Goal: Information Seeking & Learning: Find contact information

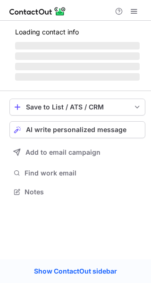
scroll to position [4, 5]
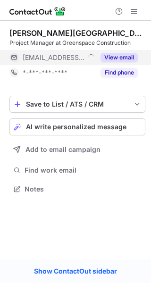
click at [128, 56] on button "View email" at bounding box center [118, 57] width 37 height 9
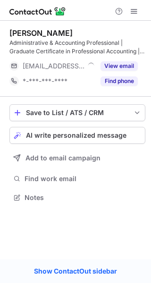
scroll to position [190, 151]
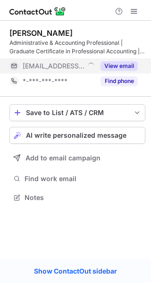
click at [123, 64] on button "View email" at bounding box center [118, 65] width 37 height 9
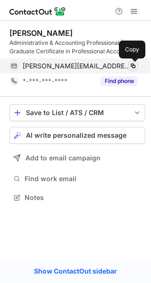
click at [133, 65] on span at bounding box center [133, 66] width 8 height 8
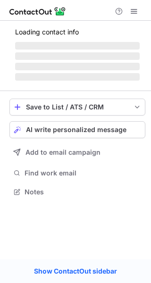
scroll to position [190, 151]
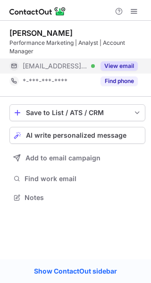
click at [124, 64] on button "View email" at bounding box center [118, 65] width 37 height 9
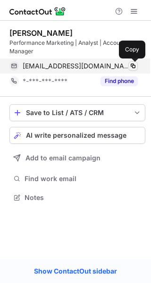
click at [135, 63] on span at bounding box center [133, 66] width 8 height 8
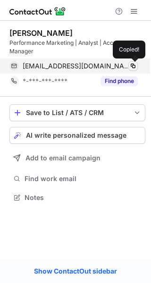
click at [135, 63] on span at bounding box center [133, 66] width 8 height 8
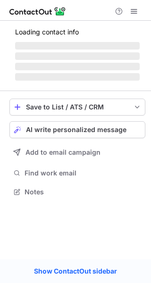
scroll to position [190, 151]
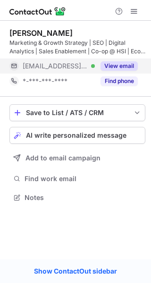
click at [131, 60] on div "View email" at bounding box center [116, 65] width 43 height 15
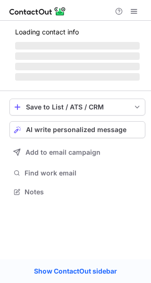
scroll to position [4, 5]
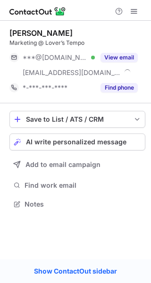
scroll to position [197, 151]
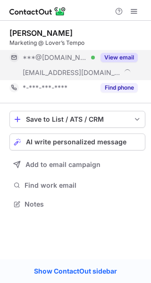
click at [123, 61] on button "View email" at bounding box center [118, 57] width 37 height 9
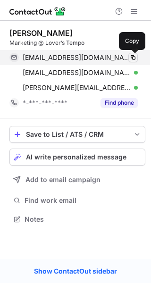
click at [132, 57] on span at bounding box center [133, 58] width 8 height 8
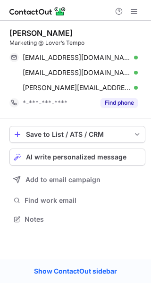
drag, startPoint x: 132, startPoint y: 57, endPoint x: 366, endPoint y: -16, distance: 244.7
click at [150, 0] on html "Carolyne Nakanishi Marketing @ Lover’s Tempo carolynehoang@gmail.com Verified C…" at bounding box center [75, 141] width 151 height 283
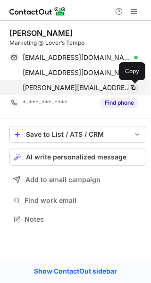
click at [128, 86] on button at bounding box center [132, 87] width 9 height 9
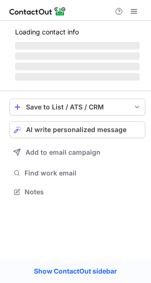
scroll to position [4, 5]
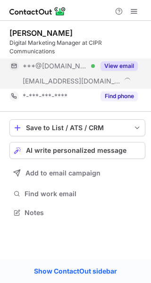
click at [125, 65] on button "View email" at bounding box center [118, 65] width 37 height 9
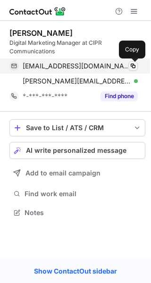
click at [130, 66] on span at bounding box center [133, 66] width 8 height 8
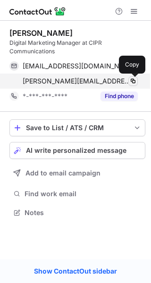
click at [134, 79] on span at bounding box center [133, 81] width 8 height 8
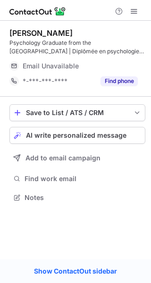
scroll to position [190, 151]
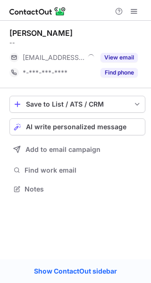
scroll to position [4, 5]
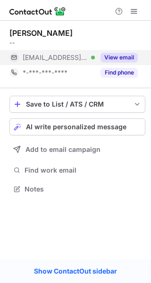
click at [122, 60] on button "View email" at bounding box center [118, 57] width 37 height 9
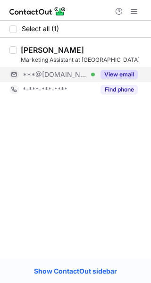
click at [119, 77] on button "View email" at bounding box center [118, 74] width 37 height 9
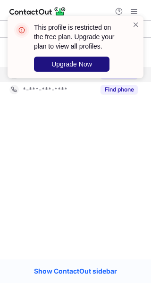
click at [100, 63] on button "Upgrade Now" at bounding box center [71, 64] width 75 height 15
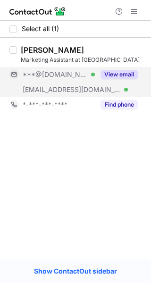
click at [127, 69] on div "View email" at bounding box center [116, 74] width 43 height 15
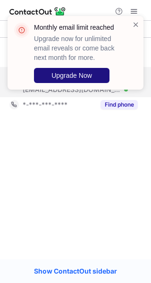
click at [98, 80] on button "Upgrade Now" at bounding box center [71, 75] width 75 height 15
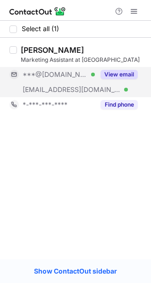
click at [120, 67] on div "View email" at bounding box center [116, 74] width 43 height 15
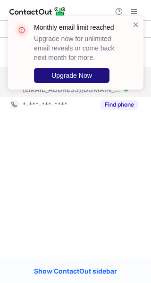
click at [98, 73] on button "Upgrade Now" at bounding box center [71, 75] width 75 height 15
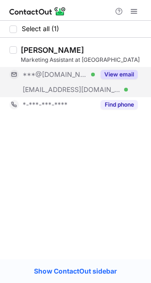
click at [129, 71] on button "View email" at bounding box center [118, 74] width 37 height 9
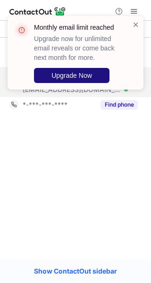
click at [99, 74] on button "Upgrade Now" at bounding box center [71, 75] width 75 height 15
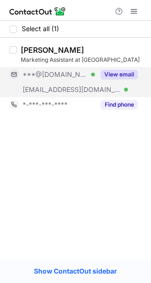
click at [130, 70] on button "View email" at bounding box center [118, 74] width 37 height 9
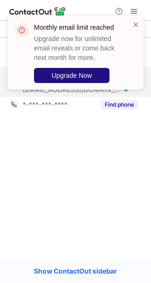
click at [91, 77] on span "Upgrade Now" at bounding box center [71, 76] width 41 height 8
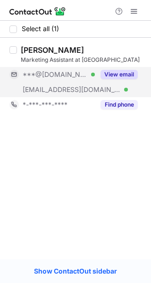
click at [128, 69] on div "View email" at bounding box center [116, 74] width 43 height 15
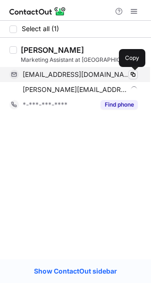
click at [134, 73] on span at bounding box center [133, 75] width 8 height 8
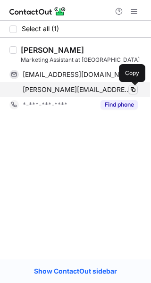
click at [133, 86] on span at bounding box center [133, 90] width 8 height 8
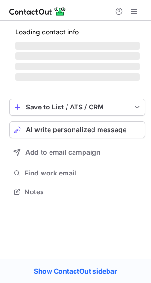
scroll to position [190, 151]
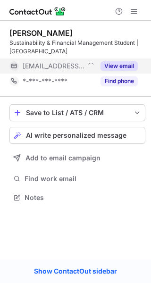
click at [122, 66] on button "View email" at bounding box center [118, 65] width 37 height 9
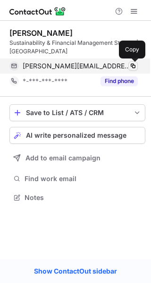
click at [132, 66] on span at bounding box center [133, 66] width 8 height 8
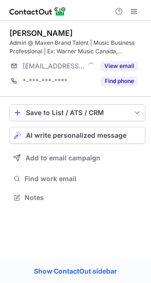
scroll to position [190, 151]
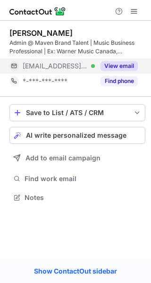
click at [121, 65] on button "View email" at bounding box center [118, 65] width 37 height 9
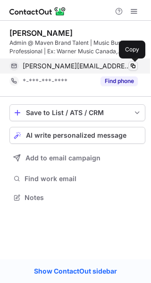
click at [130, 65] on span at bounding box center [133, 66] width 8 height 8
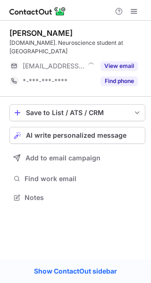
scroll to position [4, 5]
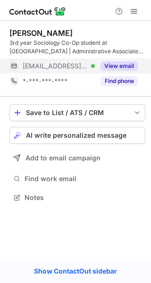
scroll to position [190, 151]
click at [121, 66] on button "View email" at bounding box center [118, 65] width 37 height 9
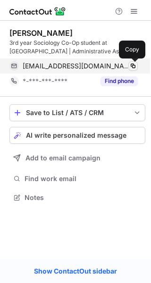
click at [131, 65] on span at bounding box center [133, 66] width 8 height 8
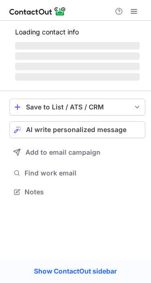
scroll to position [205, 151]
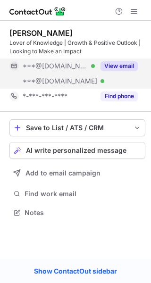
click at [128, 64] on button "View email" at bounding box center [118, 65] width 37 height 9
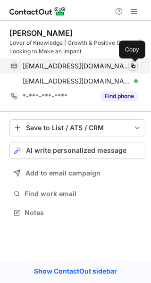
click at [130, 65] on span at bounding box center [133, 66] width 8 height 8
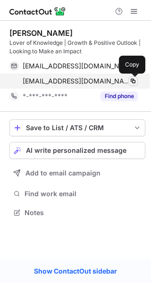
click at [132, 79] on span at bounding box center [133, 81] width 8 height 8
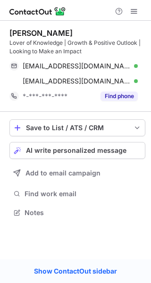
drag, startPoint x: 132, startPoint y: 79, endPoint x: 371, endPoint y: -9, distance: 254.2
click at [150, 0] on html "Mary Bandiola Lover of Knowledge | Growth & Positive Outlook | Looking to Make …" at bounding box center [75, 141] width 151 height 283
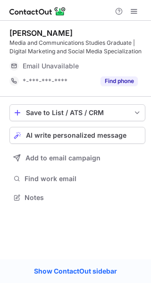
scroll to position [190, 151]
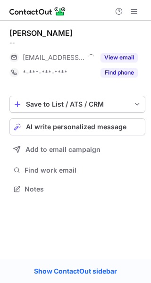
scroll to position [4, 5]
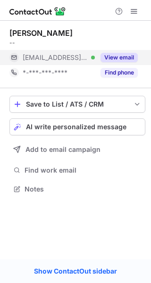
click at [121, 61] on button "View email" at bounding box center [118, 57] width 37 height 9
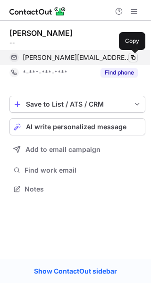
click at [132, 58] on span at bounding box center [133, 58] width 8 height 8
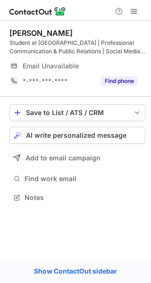
scroll to position [190, 151]
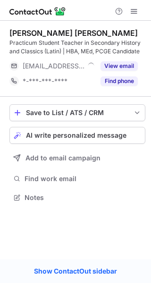
scroll to position [190, 151]
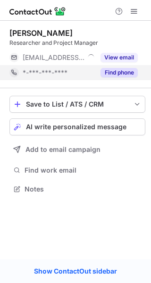
scroll to position [4, 5]
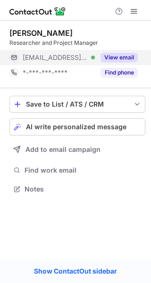
click at [129, 55] on button "View email" at bounding box center [118, 57] width 37 height 9
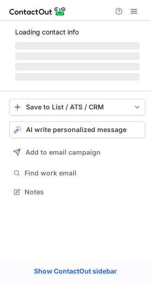
scroll to position [205, 151]
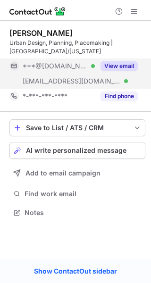
click at [126, 67] on button "View email" at bounding box center [118, 65] width 37 height 9
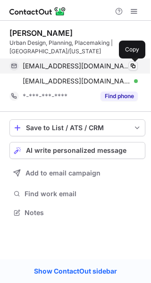
click at [132, 67] on span at bounding box center [133, 66] width 8 height 8
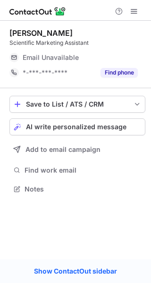
scroll to position [4, 5]
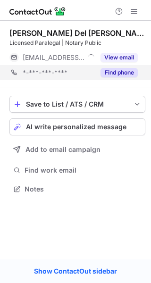
scroll to position [4, 5]
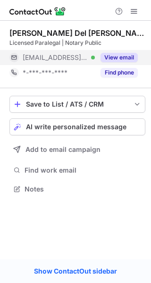
click at [123, 62] on button "View email" at bounding box center [118, 57] width 37 height 9
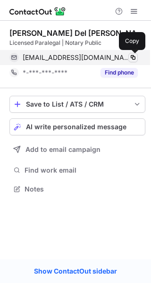
click at [132, 59] on span at bounding box center [133, 58] width 8 height 8
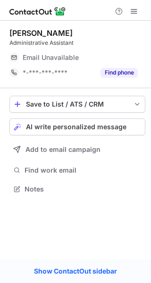
scroll to position [4, 5]
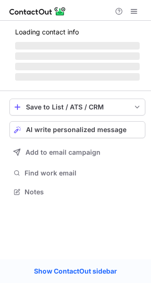
scroll to position [190, 151]
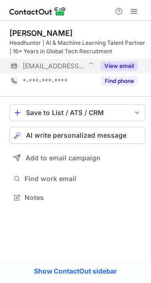
click at [132, 62] on button "View email" at bounding box center [118, 65] width 37 height 9
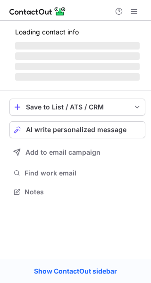
scroll to position [4, 5]
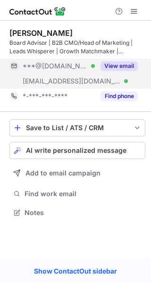
click at [127, 59] on div "View email" at bounding box center [116, 65] width 43 height 15
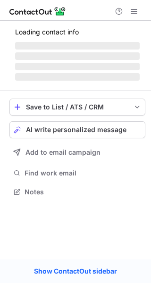
scroll to position [190, 151]
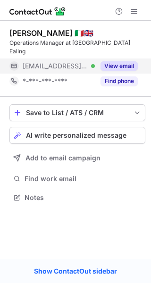
click at [129, 65] on button "View email" at bounding box center [118, 65] width 37 height 9
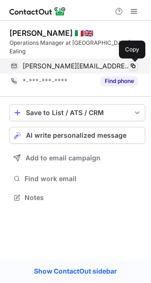
click at [133, 65] on span at bounding box center [133, 66] width 8 height 8
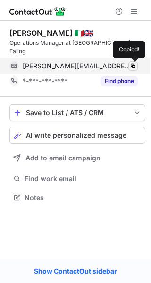
click at [133, 65] on span at bounding box center [133, 66] width 8 height 8
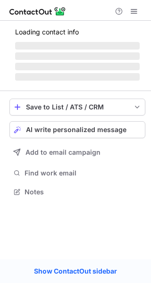
scroll to position [190, 151]
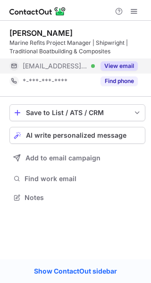
click at [128, 61] on div "View email" at bounding box center [116, 65] width 43 height 15
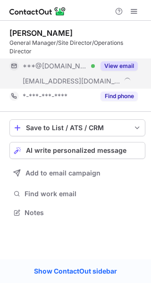
scroll to position [197, 151]
click at [129, 62] on div "View email" at bounding box center [116, 65] width 43 height 15
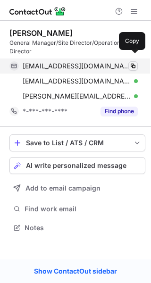
click at [134, 61] on button at bounding box center [132, 65] width 9 height 9
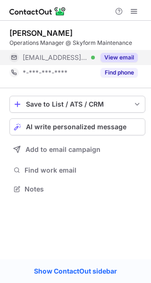
scroll to position [4, 5]
click at [130, 58] on button "View email" at bounding box center [118, 57] width 37 height 9
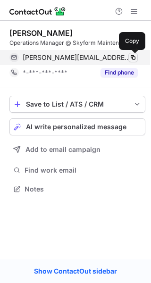
click at [132, 57] on span at bounding box center [133, 58] width 8 height 8
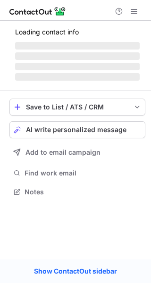
scroll to position [190, 151]
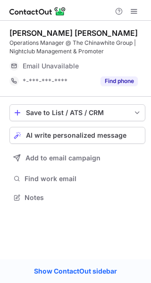
scroll to position [190, 151]
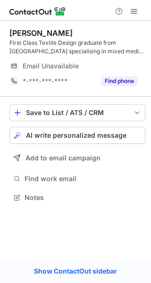
scroll to position [190, 151]
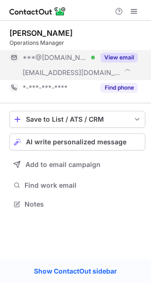
scroll to position [197, 151]
click at [125, 58] on button "View email" at bounding box center [118, 57] width 37 height 9
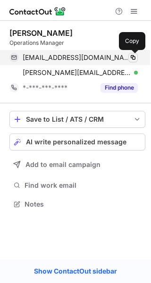
click at [132, 58] on span at bounding box center [133, 58] width 8 height 8
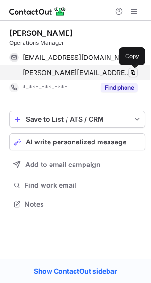
click at [136, 72] on span at bounding box center [133, 73] width 8 height 8
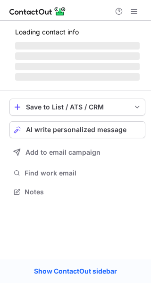
scroll to position [4, 5]
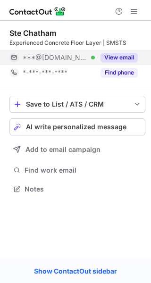
click at [128, 61] on button "View email" at bounding box center [118, 57] width 37 height 9
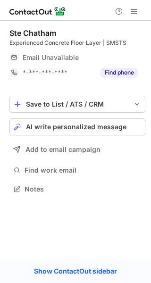
scroll to position [185, 151]
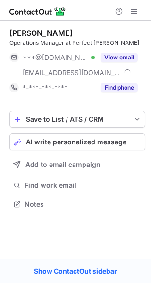
scroll to position [197, 151]
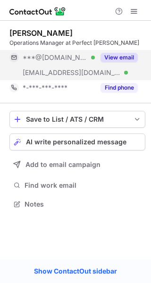
click at [124, 58] on button "View email" at bounding box center [118, 57] width 37 height 9
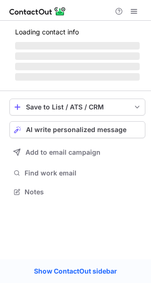
scroll to position [4, 5]
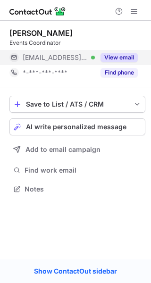
click at [120, 58] on button "View email" at bounding box center [118, 57] width 37 height 9
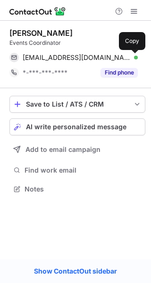
click at [135, 58] on span at bounding box center [133, 58] width 8 height 8
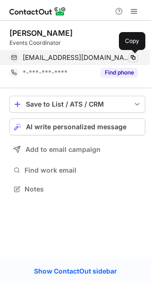
click at [135, 58] on span at bounding box center [133, 58] width 8 height 8
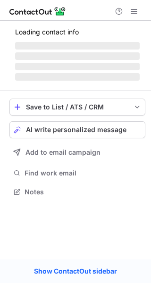
scroll to position [220, 151]
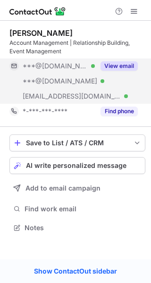
click at [123, 63] on button "View email" at bounding box center [118, 65] width 37 height 9
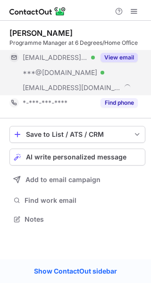
scroll to position [212, 151]
click at [115, 57] on button "View email" at bounding box center [118, 57] width 37 height 9
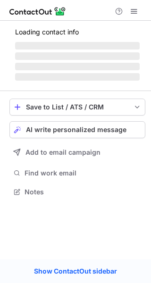
scroll to position [4, 5]
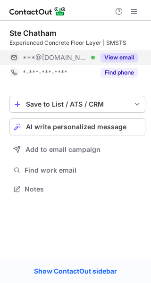
click at [130, 62] on button "View email" at bounding box center [118, 57] width 37 height 9
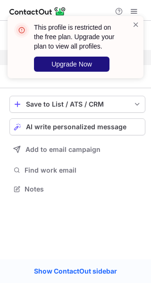
click at [92, 65] on button "Upgrade Now" at bounding box center [71, 64] width 75 height 15
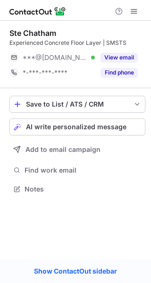
scroll to position [4, 5]
click at [126, 61] on button "View email" at bounding box center [118, 57] width 37 height 9
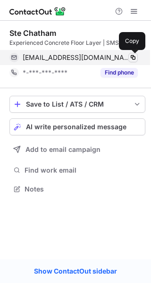
click at [131, 61] on button at bounding box center [132, 57] width 9 height 9
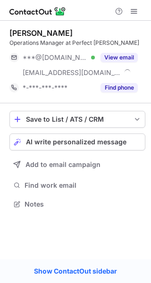
scroll to position [197, 151]
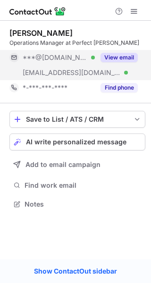
click at [131, 56] on button "View email" at bounding box center [118, 57] width 37 height 9
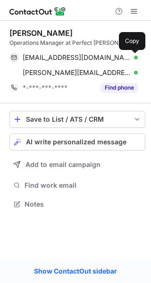
click at [132, 57] on span at bounding box center [133, 58] width 8 height 8
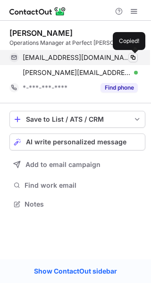
click at [132, 57] on span at bounding box center [133, 58] width 8 height 8
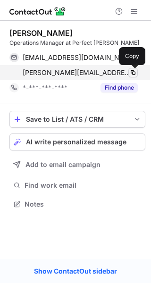
click at [130, 73] on span at bounding box center [133, 73] width 8 height 8
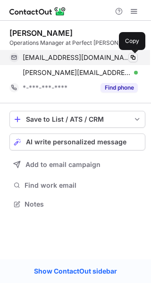
click at [134, 58] on span at bounding box center [133, 58] width 8 height 8
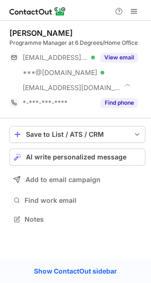
scroll to position [212, 151]
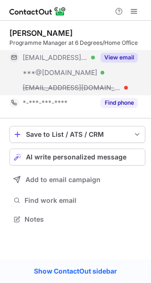
click at [131, 56] on button "View email" at bounding box center [118, 57] width 37 height 9
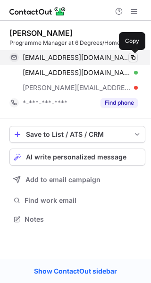
click at [131, 57] on span at bounding box center [133, 58] width 8 height 8
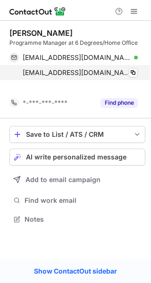
scroll to position [197, 151]
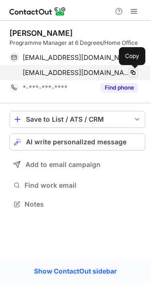
click at [129, 71] on button at bounding box center [132, 72] width 9 height 9
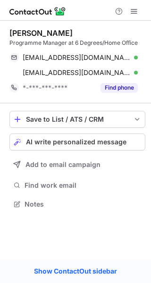
scroll to position [197, 151]
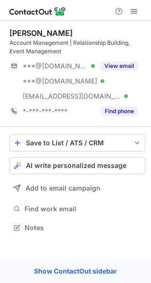
scroll to position [220, 151]
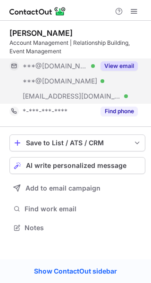
click at [119, 65] on button "View email" at bounding box center [118, 65] width 37 height 9
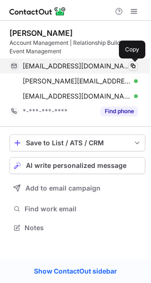
click at [133, 67] on span at bounding box center [133, 66] width 8 height 8
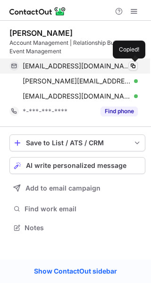
click at [133, 67] on span at bounding box center [133, 66] width 8 height 8
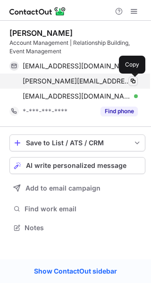
click at [135, 80] on span at bounding box center [133, 81] width 8 height 8
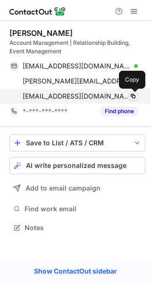
click at [135, 96] on span at bounding box center [133, 96] width 8 height 8
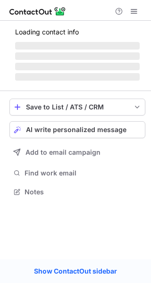
scroll to position [205, 151]
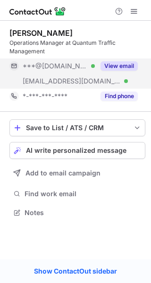
click at [126, 66] on button "View email" at bounding box center [118, 65] width 37 height 9
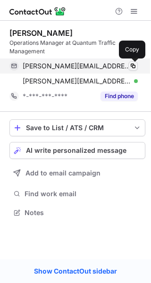
click at [134, 67] on span at bounding box center [133, 66] width 8 height 8
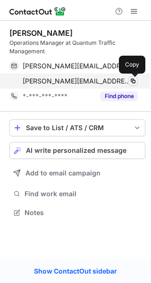
click at [136, 80] on span at bounding box center [133, 81] width 8 height 8
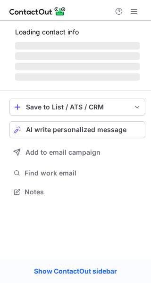
scroll to position [190, 151]
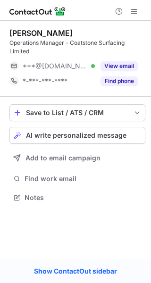
scroll to position [190, 151]
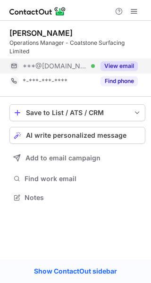
click at [123, 63] on button "View email" at bounding box center [118, 65] width 37 height 9
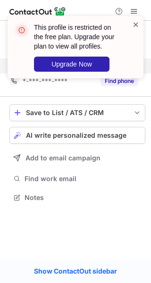
click at [134, 22] on span at bounding box center [136, 24] width 8 height 9
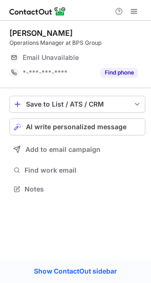
scroll to position [182, 151]
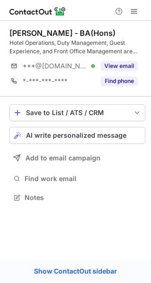
scroll to position [190, 151]
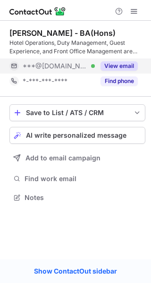
click at [129, 64] on button "View email" at bounding box center [118, 65] width 37 height 9
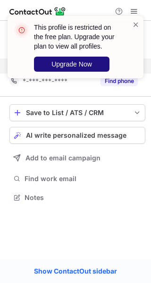
click at [104, 64] on button "Upgrade Now" at bounding box center [71, 64] width 75 height 15
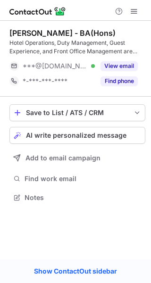
scroll to position [190, 151]
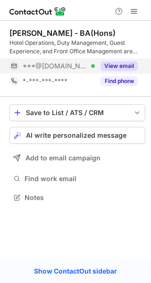
click at [128, 64] on button "View email" at bounding box center [118, 65] width 37 height 9
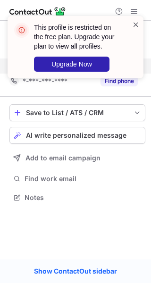
click at [137, 28] on span at bounding box center [136, 24] width 8 height 9
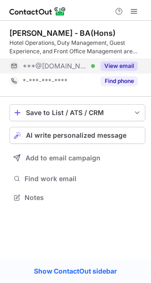
click at [123, 65] on button "View email" at bounding box center [118, 65] width 37 height 9
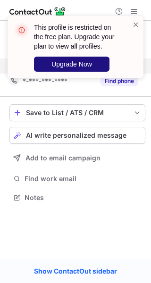
click at [80, 69] on button "Upgrade Now" at bounding box center [71, 64] width 75 height 15
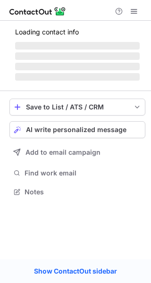
scroll to position [190, 151]
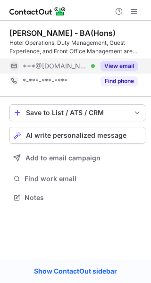
click at [125, 67] on button "View email" at bounding box center [118, 65] width 37 height 9
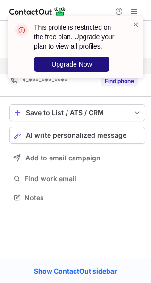
click at [99, 57] on button "Upgrade Now" at bounding box center [71, 64] width 75 height 15
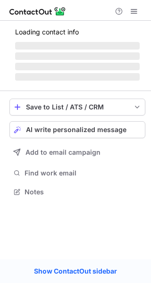
scroll to position [190, 151]
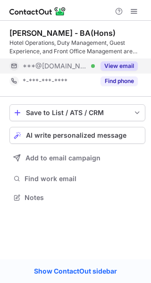
click at [123, 62] on button "View email" at bounding box center [118, 65] width 37 height 9
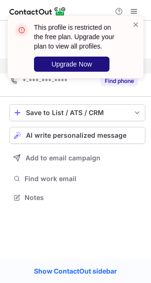
click at [98, 61] on button "Upgrade Now" at bounding box center [71, 64] width 75 height 15
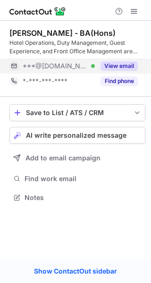
scroll to position [190, 151]
click at [122, 58] on div "View email" at bounding box center [116, 65] width 43 height 15
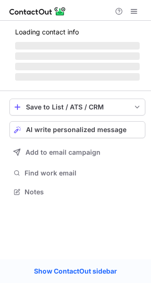
scroll to position [197, 151]
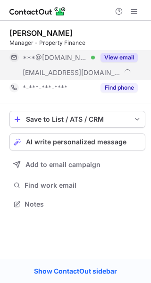
click at [125, 58] on button "View email" at bounding box center [118, 57] width 37 height 9
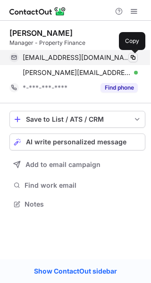
click at [132, 58] on span at bounding box center [133, 58] width 8 height 8
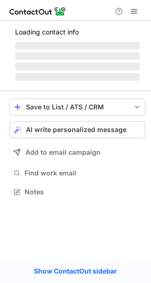
scroll to position [205, 151]
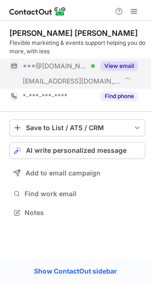
click at [130, 61] on div "View email" at bounding box center [116, 65] width 43 height 15
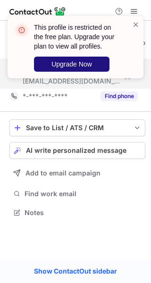
click at [97, 61] on button "Upgrade Now" at bounding box center [71, 64] width 75 height 15
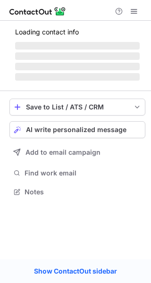
scroll to position [205, 151]
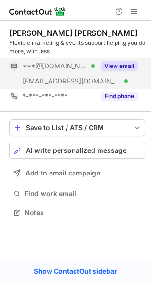
click at [133, 62] on button "View email" at bounding box center [118, 65] width 37 height 9
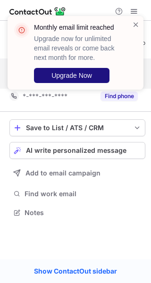
click at [90, 69] on button "Upgrade Now" at bounding box center [71, 75] width 75 height 15
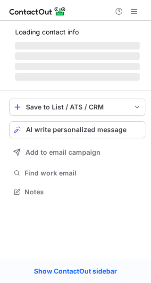
scroll to position [205, 151]
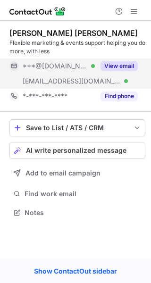
click at [134, 64] on button "View email" at bounding box center [118, 65] width 37 height 9
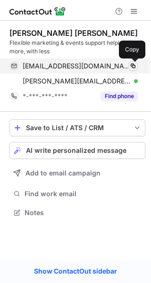
click at [133, 65] on span at bounding box center [133, 66] width 8 height 8
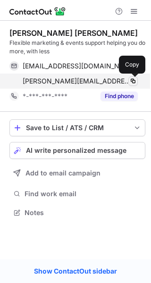
click at [133, 80] on span at bounding box center [133, 81] width 8 height 8
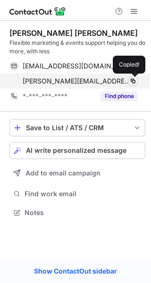
click at [133, 80] on span at bounding box center [133, 81] width 8 height 8
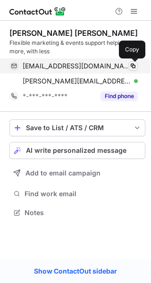
click at [131, 70] on button at bounding box center [132, 65] width 9 height 9
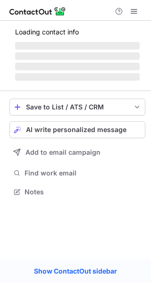
scroll to position [4, 5]
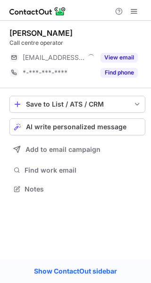
scroll to position [4, 5]
click at [130, 57] on button "View email" at bounding box center [118, 57] width 37 height 9
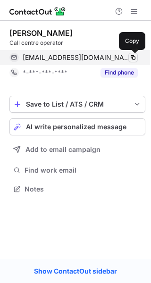
click at [134, 57] on span at bounding box center [133, 58] width 8 height 8
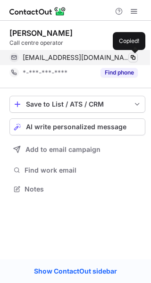
click at [134, 57] on span at bounding box center [133, 58] width 8 height 8
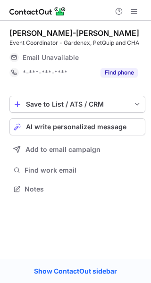
scroll to position [4, 5]
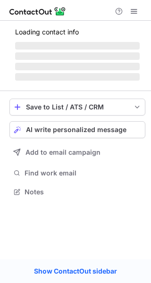
scroll to position [4, 5]
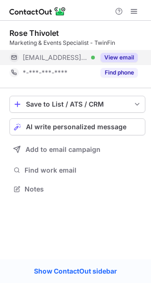
click at [120, 58] on button "View email" at bounding box center [118, 57] width 37 height 9
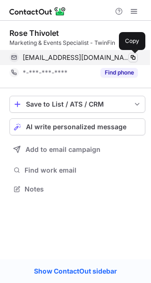
click at [131, 58] on span at bounding box center [133, 58] width 8 height 8
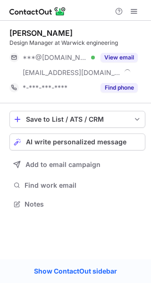
scroll to position [197, 151]
click at [125, 60] on button "View email" at bounding box center [118, 57] width 37 height 9
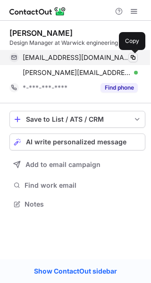
click at [132, 61] on span at bounding box center [133, 58] width 8 height 8
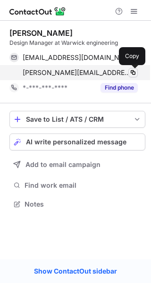
click at [132, 73] on span at bounding box center [133, 73] width 8 height 8
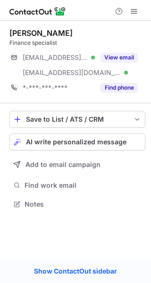
scroll to position [197, 151]
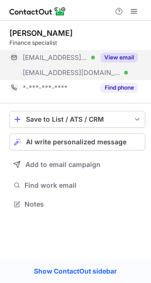
click at [122, 55] on button "View email" at bounding box center [118, 57] width 37 height 9
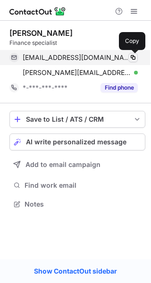
click at [129, 57] on span at bounding box center [133, 58] width 8 height 8
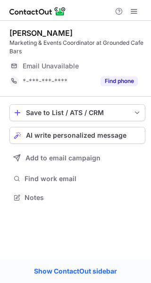
scroll to position [190, 151]
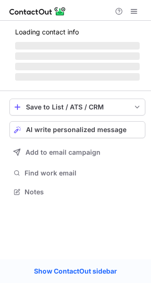
scroll to position [197, 151]
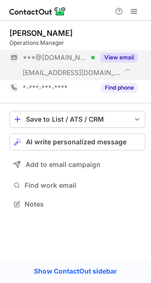
click at [122, 57] on button "View email" at bounding box center [118, 57] width 37 height 9
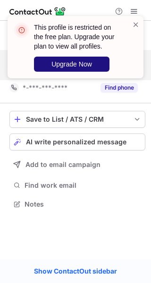
click at [100, 60] on button "Upgrade Now" at bounding box center [71, 64] width 75 height 15
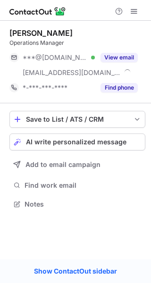
scroll to position [197, 151]
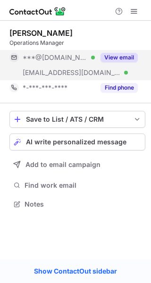
click at [134, 56] on button "View email" at bounding box center [118, 57] width 37 height 9
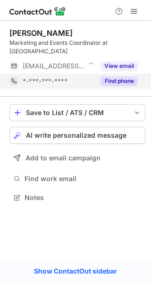
scroll to position [4, 5]
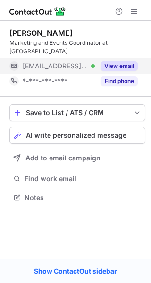
click at [131, 62] on div "View email" at bounding box center [116, 65] width 43 height 15
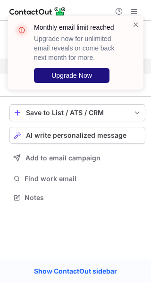
click at [89, 79] on span "Upgrade Now" at bounding box center [71, 76] width 41 height 8
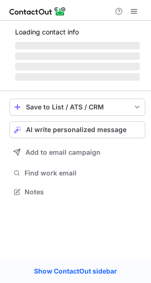
scroll to position [205, 151]
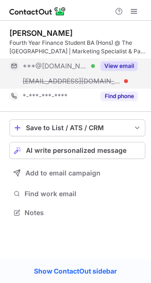
click at [120, 62] on button "View email" at bounding box center [118, 65] width 37 height 9
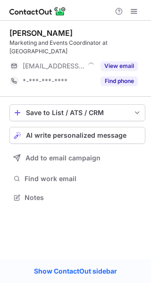
scroll to position [4, 5]
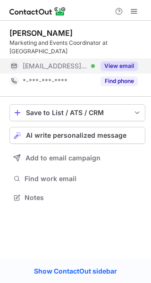
click at [129, 61] on button "View email" at bounding box center [118, 65] width 37 height 9
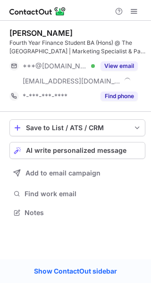
scroll to position [205, 151]
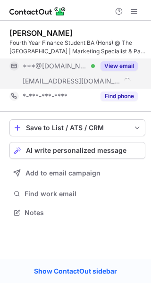
click at [128, 61] on div "[PERSON_NAME] Fourth Year Finance Student BA (Hons) @ The [GEOGRAPHIC_DATA] | M…" at bounding box center [77, 65] width 136 height 75
click at [128, 61] on div "View email" at bounding box center [116, 65] width 43 height 15
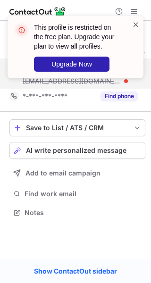
click at [138, 26] on span at bounding box center [136, 24] width 8 height 9
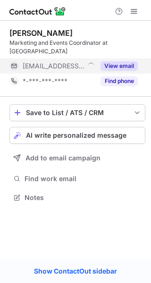
scroll to position [4, 5]
click at [130, 61] on button "View email" at bounding box center [118, 65] width 37 height 9
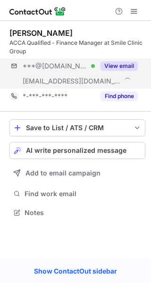
scroll to position [205, 151]
click at [125, 63] on button "View email" at bounding box center [118, 65] width 37 height 9
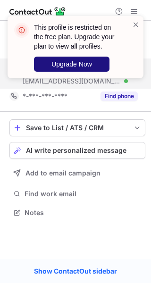
click at [101, 63] on button "Upgrade Now" at bounding box center [71, 64] width 75 height 15
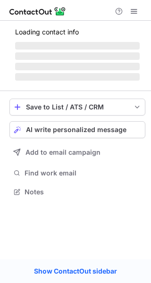
scroll to position [205, 151]
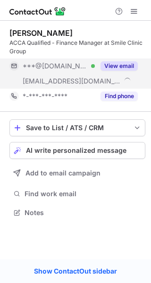
click at [130, 63] on button "View email" at bounding box center [118, 65] width 37 height 9
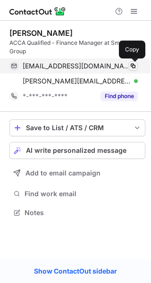
click at [134, 64] on span at bounding box center [133, 66] width 8 height 8
